Goal: Find specific page/section: Find specific page/section

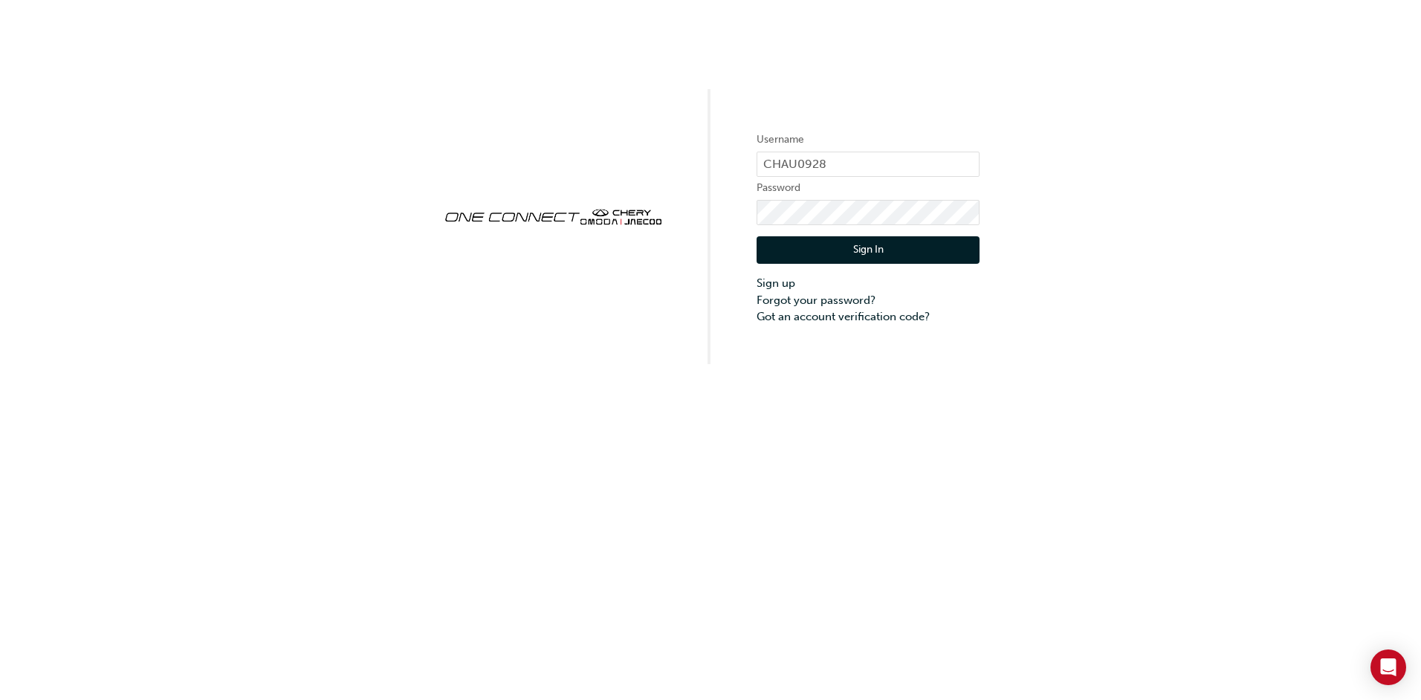
click at [866, 245] on button "Sign In" at bounding box center [867, 250] width 223 height 28
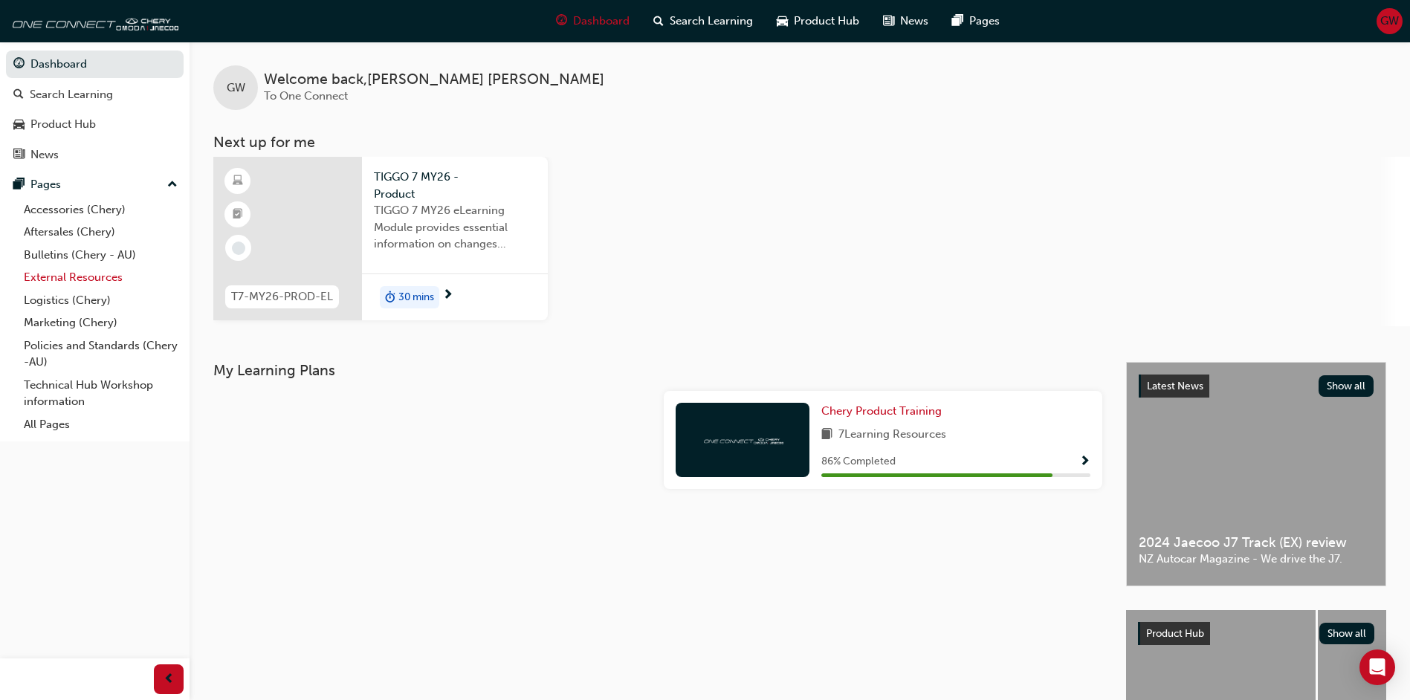
click at [68, 282] on link "External Resources" at bounding box center [101, 277] width 166 height 23
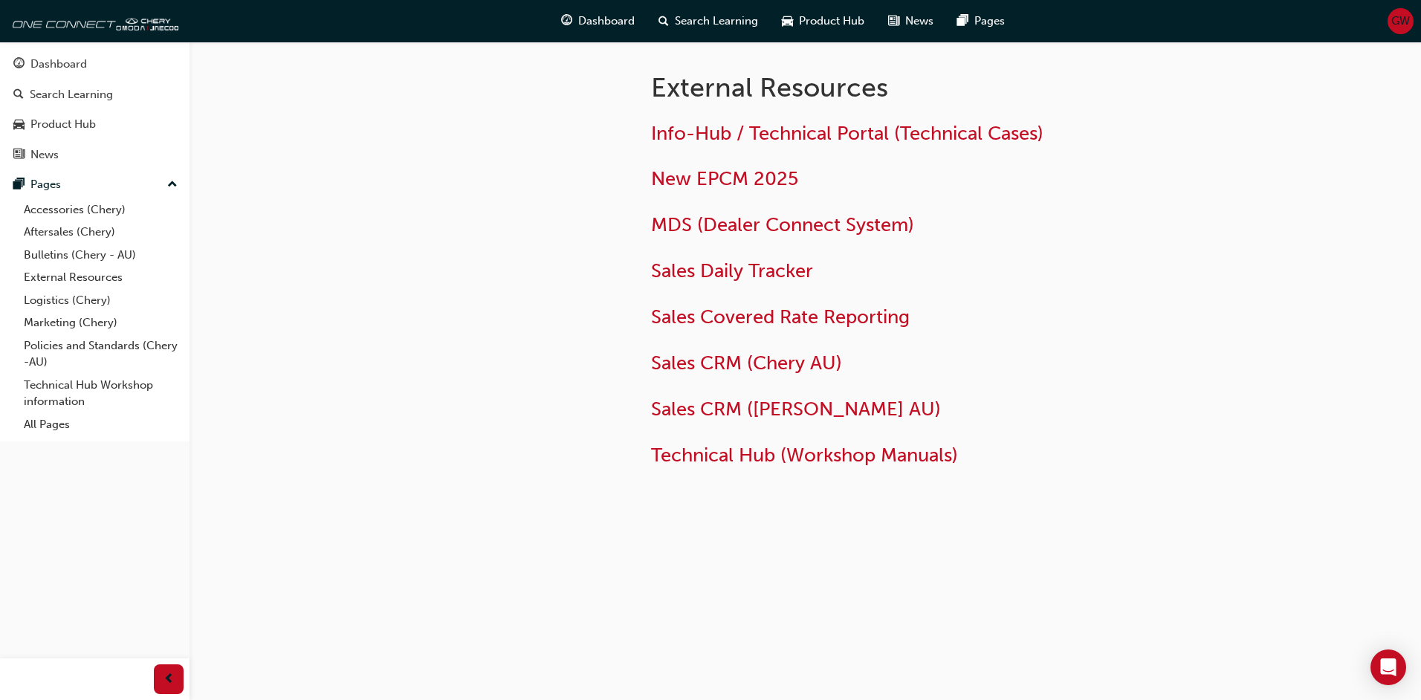
click at [1404, 18] on span "GW" at bounding box center [1400, 21] width 19 height 17
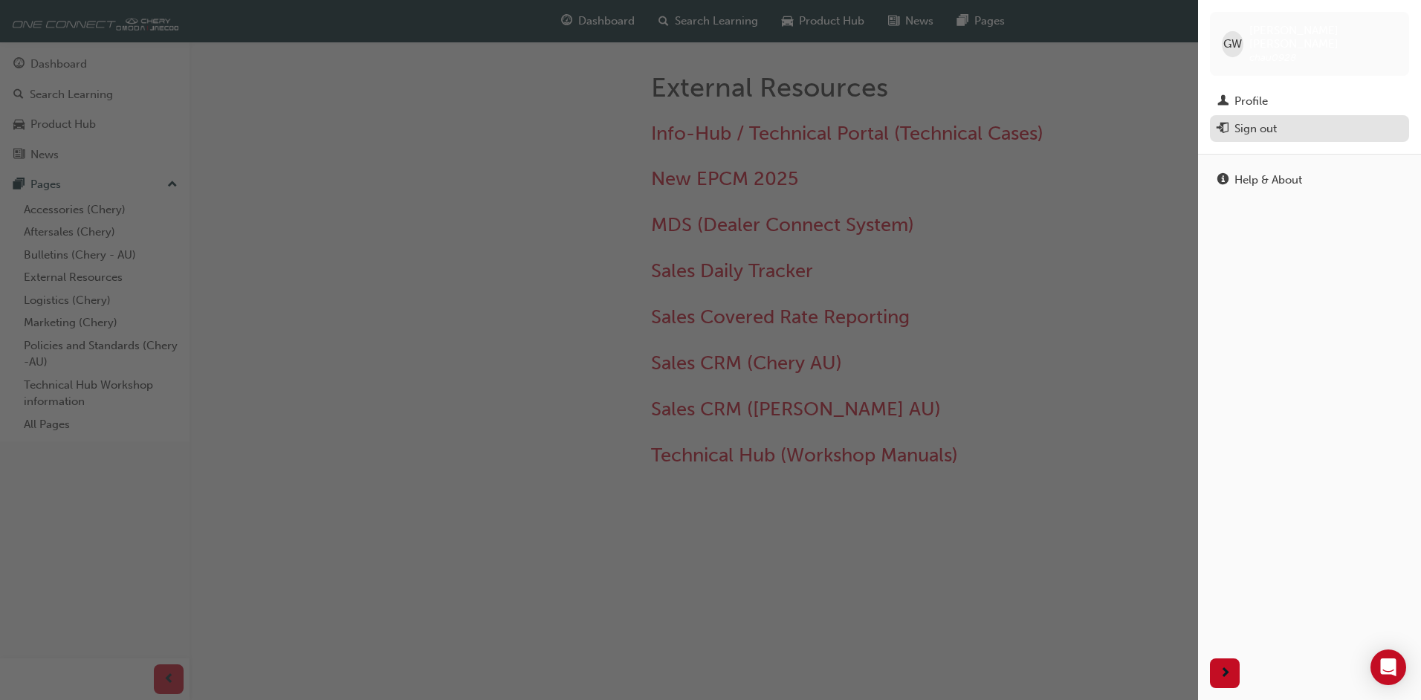
click at [1255, 120] on div "Sign out" at bounding box center [1255, 128] width 42 height 17
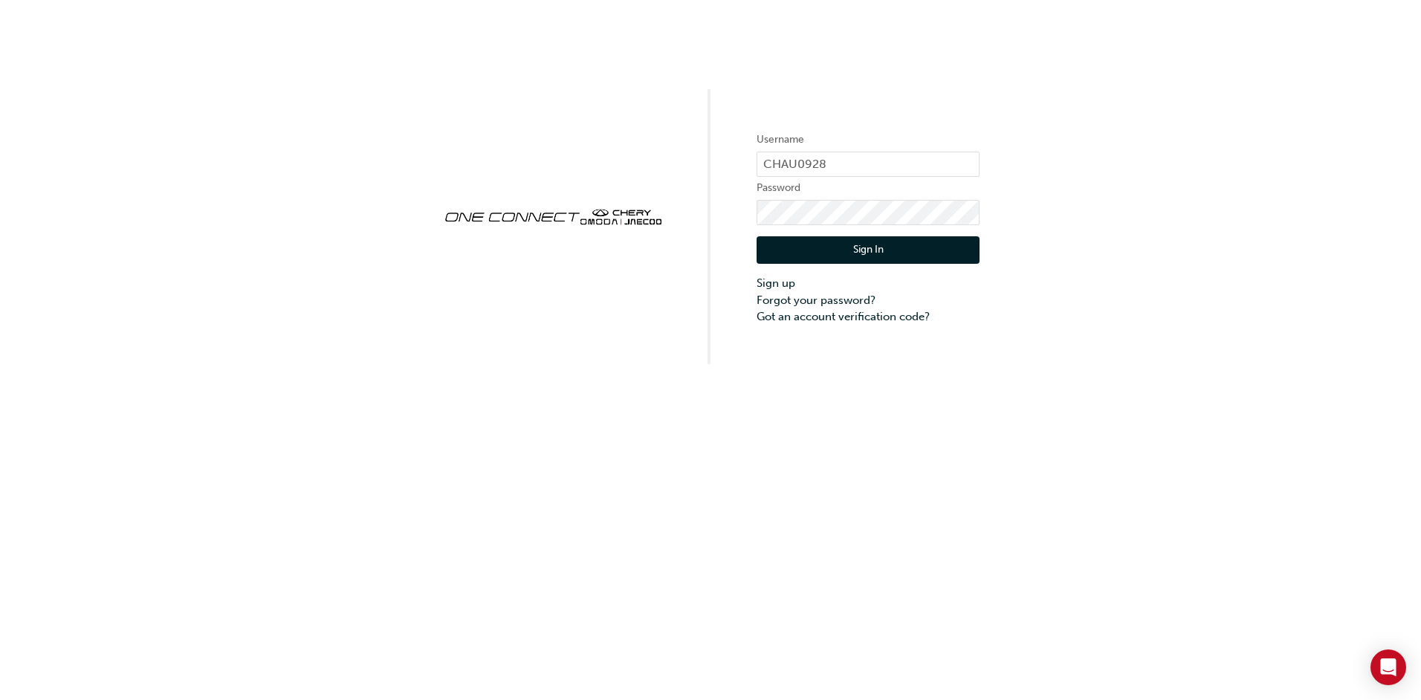
click at [834, 244] on button "Sign In" at bounding box center [867, 250] width 223 height 28
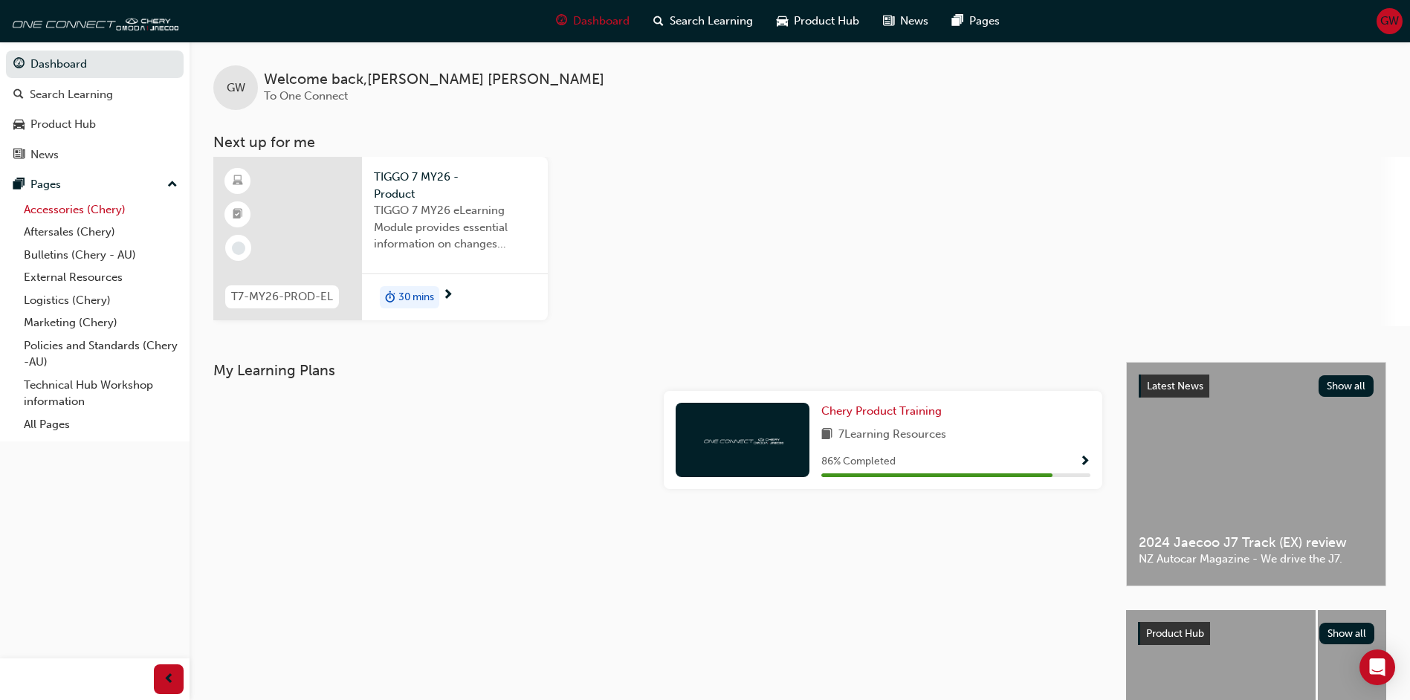
click at [45, 208] on link "Accessories (Chery)" at bounding box center [101, 209] width 166 height 23
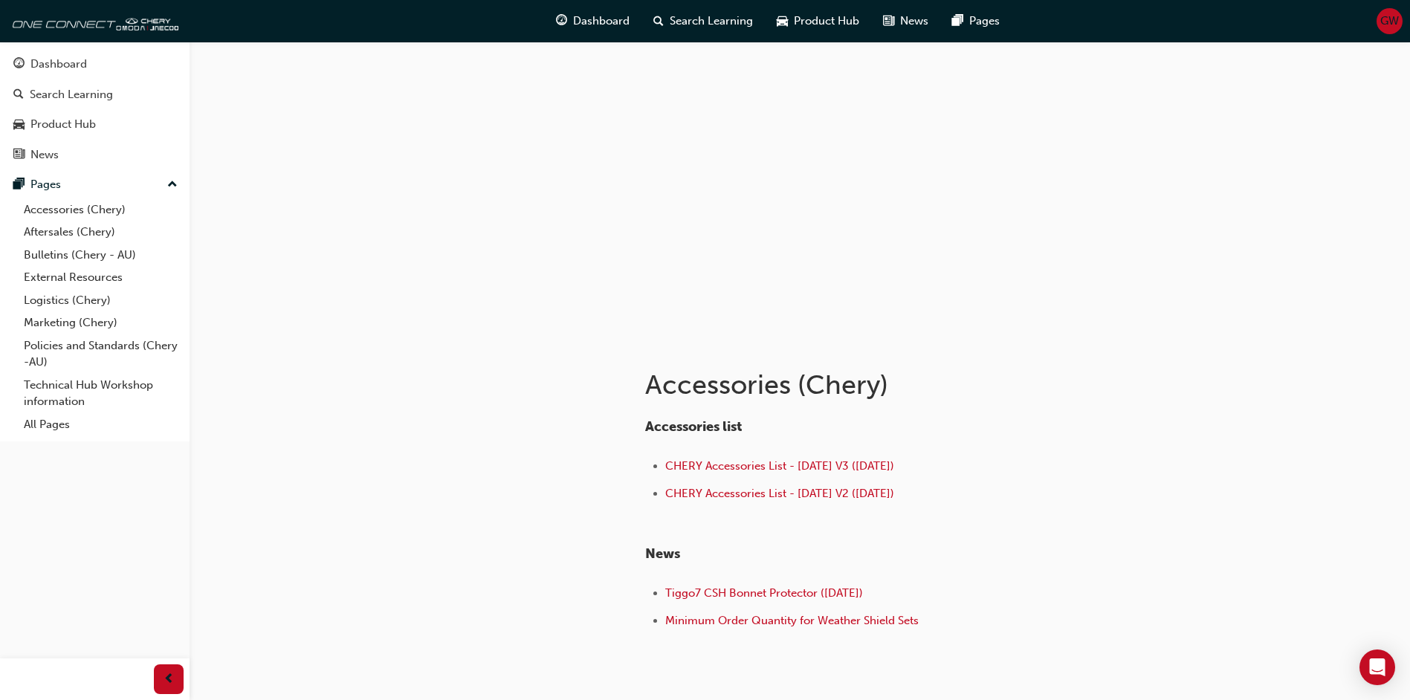
click at [1390, 20] on span "GW" at bounding box center [1389, 21] width 19 height 17
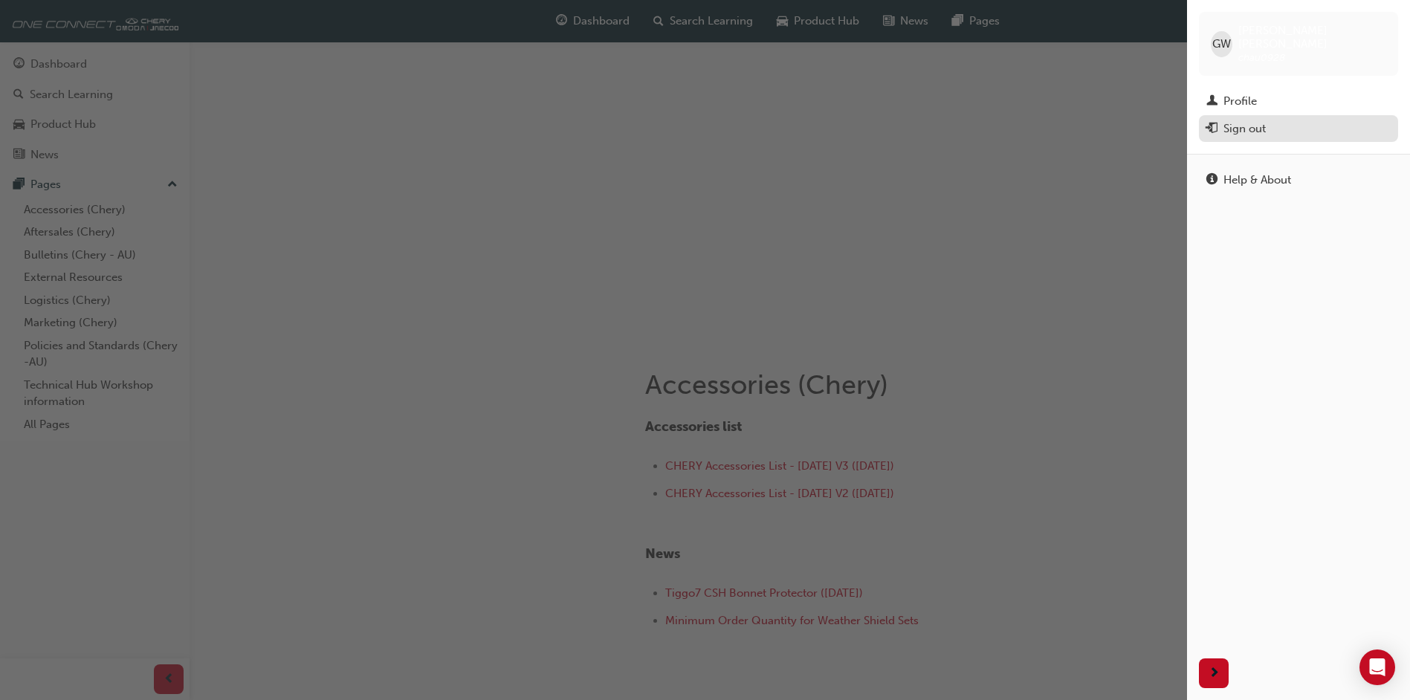
click at [1245, 120] on div "Sign out" at bounding box center [1244, 128] width 42 height 17
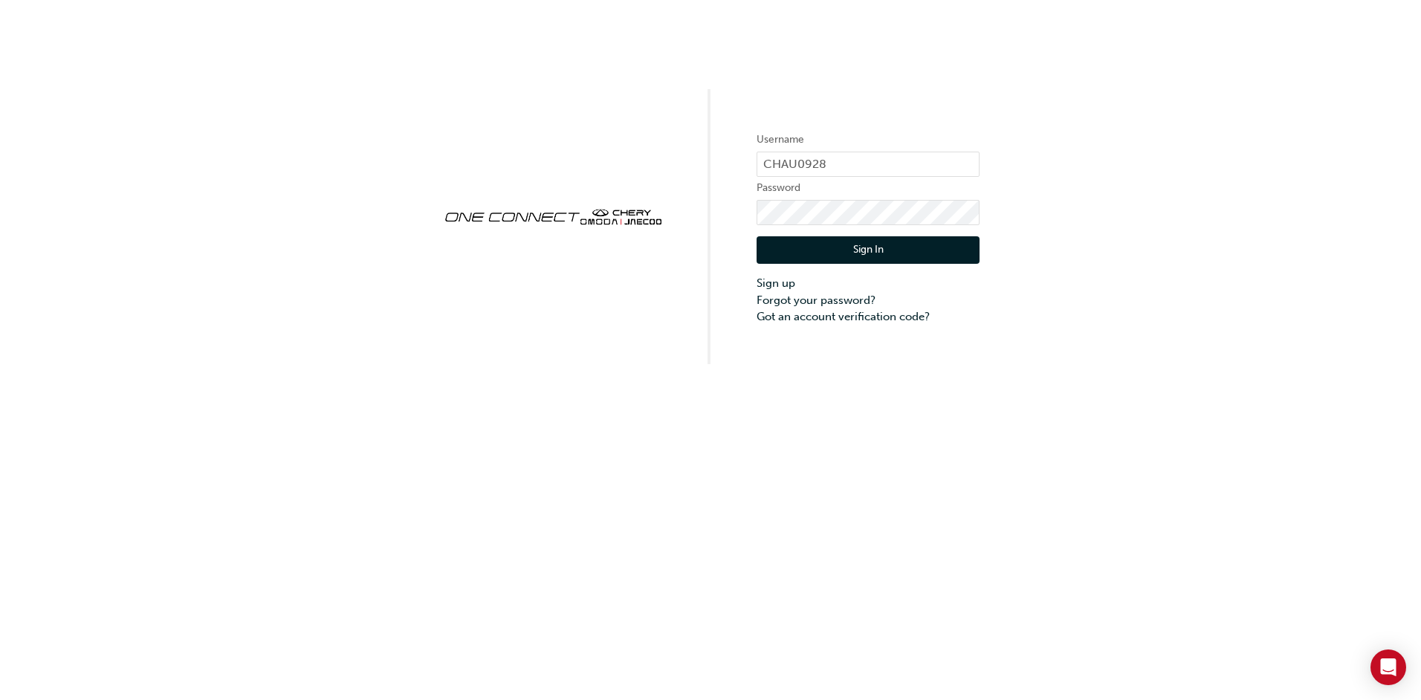
drag, startPoint x: 860, startPoint y: 256, endPoint x: 858, endPoint y: 249, distance: 7.8
click at [861, 256] on button "Sign In" at bounding box center [867, 250] width 223 height 28
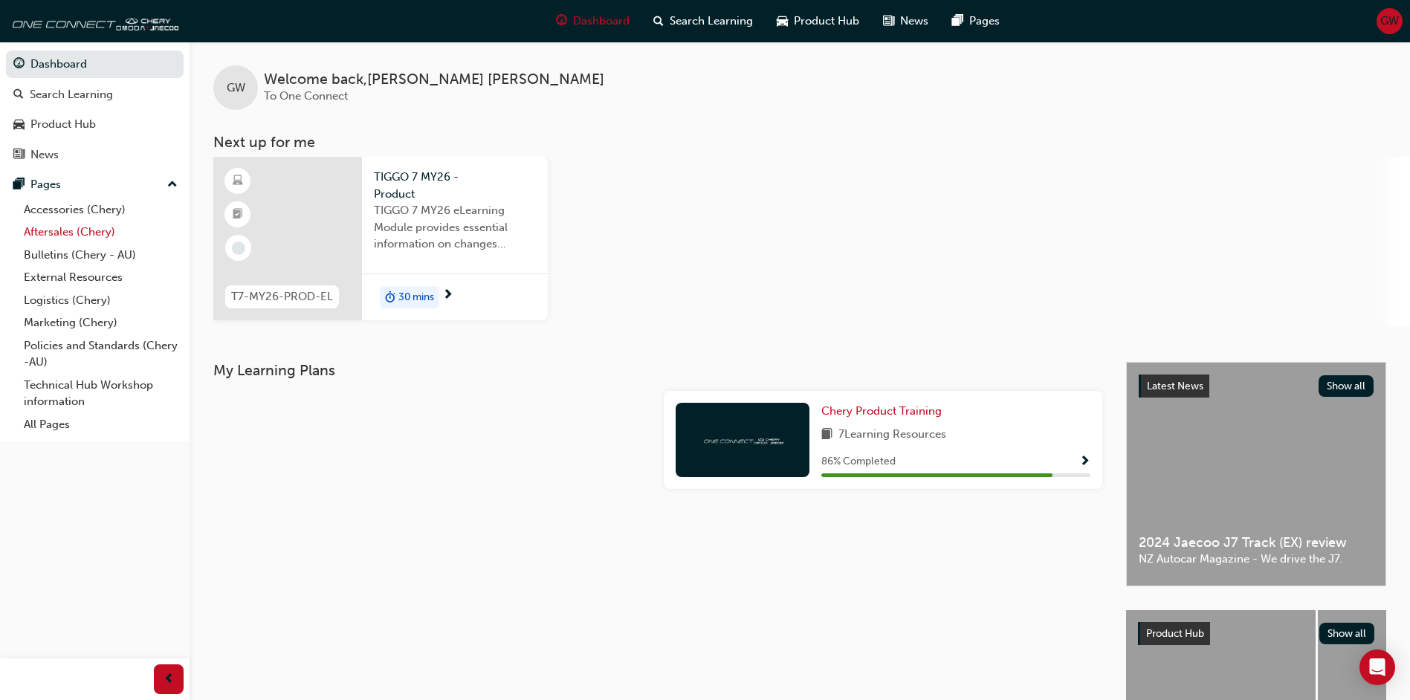
click at [45, 235] on link "Aftersales (Chery)" at bounding box center [101, 232] width 166 height 23
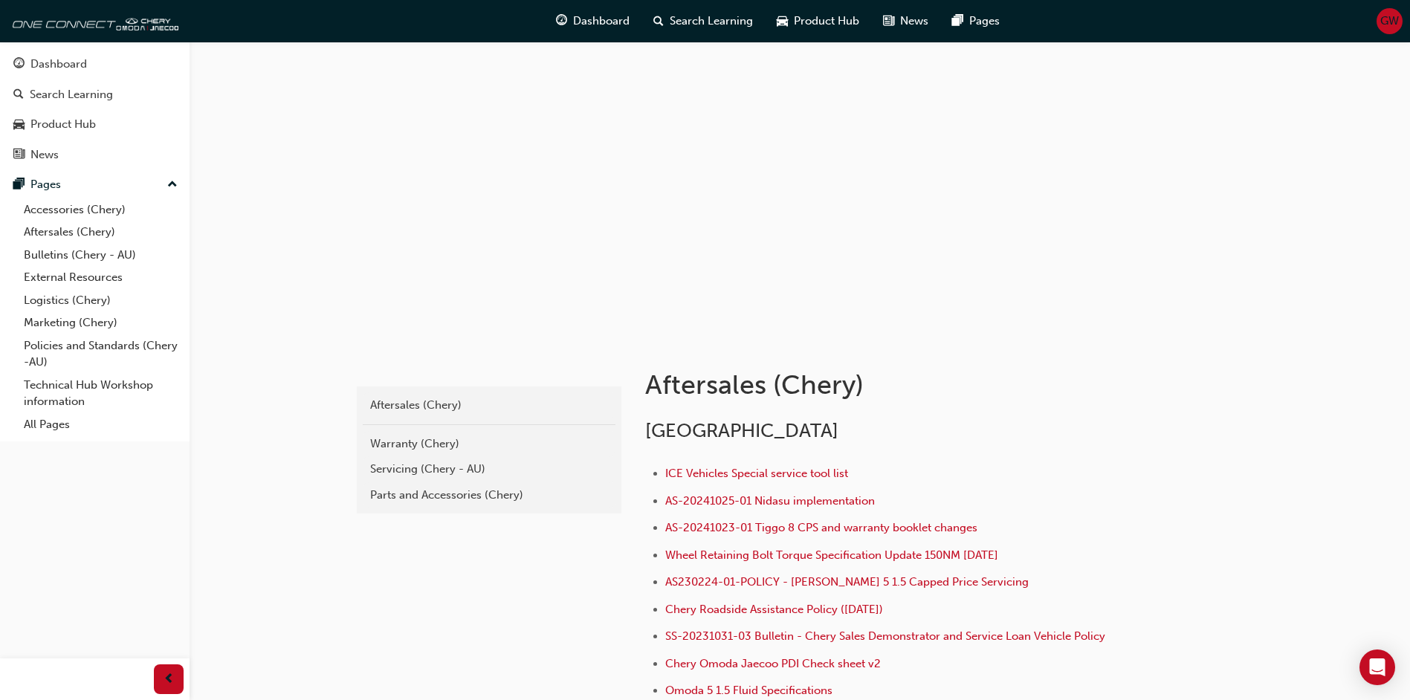
click at [1393, 25] on span "GW" at bounding box center [1389, 21] width 19 height 17
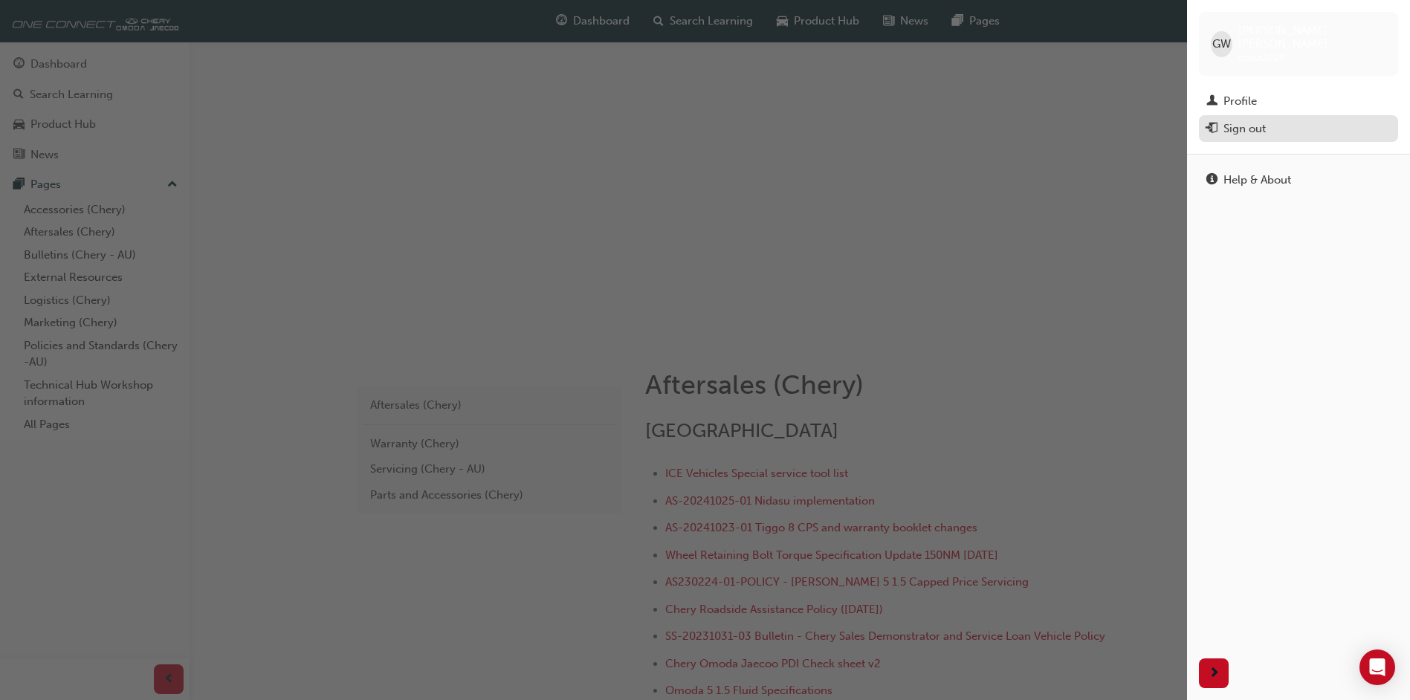
click at [1245, 120] on div "Sign out" at bounding box center [1244, 128] width 42 height 17
